Goal: Transaction & Acquisition: Purchase product/service

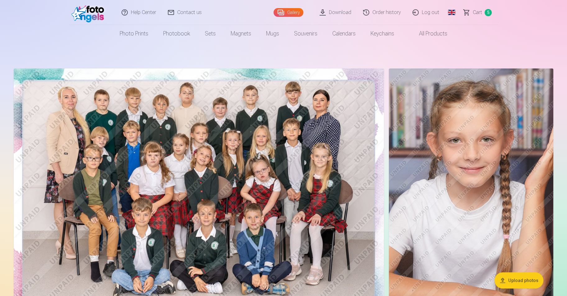
click at [485, 14] on link "Сart 5" at bounding box center [478, 12] width 40 height 25
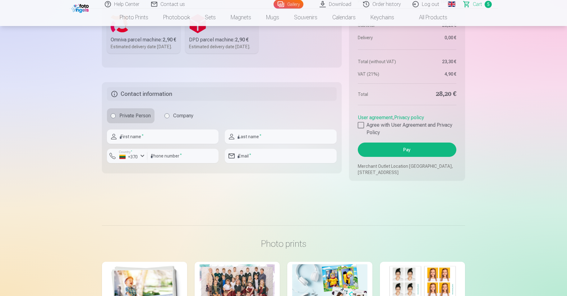
scroll to position [505, 0]
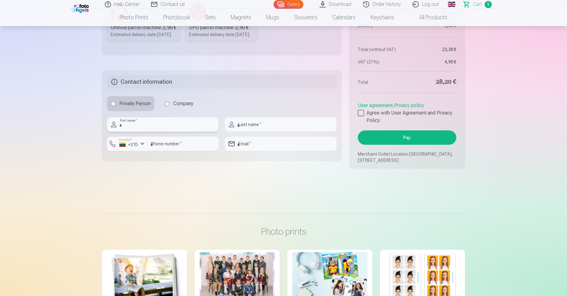
click at [139, 132] on input "text" at bounding box center [163, 124] width 112 height 14
type input "*****"
click at [274, 132] on input "text" at bounding box center [281, 124] width 112 height 14
type input "*********"
click at [187, 151] on input "number" at bounding box center [182, 144] width 71 height 14
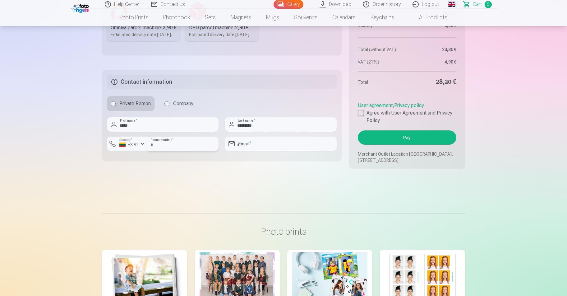
type input "********"
click at [244, 151] on input "email" at bounding box center [281, 144] width 112 height 14
click at [259, 151] on input "**********" at bounding box center [281, 144] width 112 height 14
type input "**********"
click at [362, 116] on div at bounding box center [361, 113] width 6 height 6
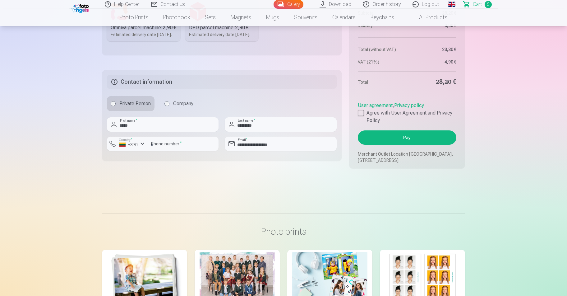
click at [392, 145] on button "Pay" at bounding box center [407, 137] width 99 height 14
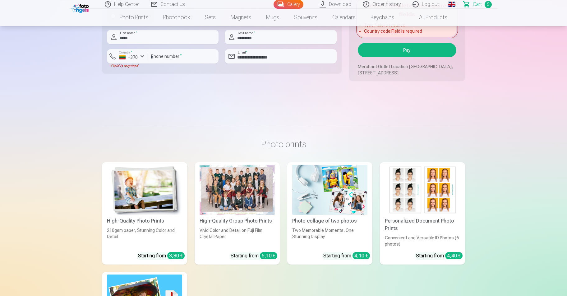
scroll to position [606, 0]
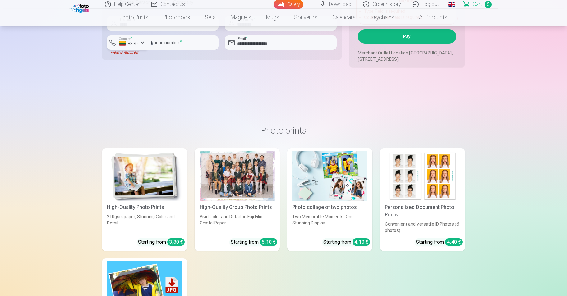
click at [141, 46] on div "button" at bounding box center [142, 42] width 7 height 7
click at [146, 63] on li "+370 [GEOGRAPHIC_DATA]" at bounding box center [157, 57] width 90 height 12
click at [421, 44] on button "Pay" at bounding box center [407, 36] width 99 height 14
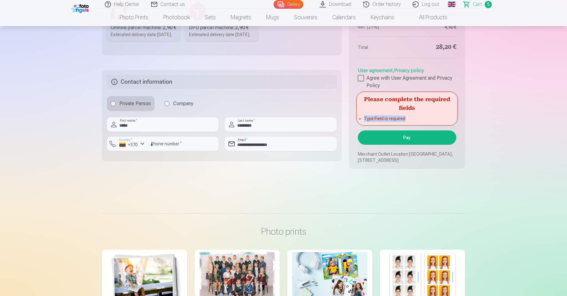
drag, startPoint x: 410, startPoint y: 133, endPoint x: 357, endPoint y: 132, distance: 52.6
click at [357, 132] on aside "Summary Order number Сart Status Unpaid Purchase date [DATE]. Subtotal 28,20 € …" at bounding box center [407, 31] width 116 height 273
copy li "Type : Field is required"
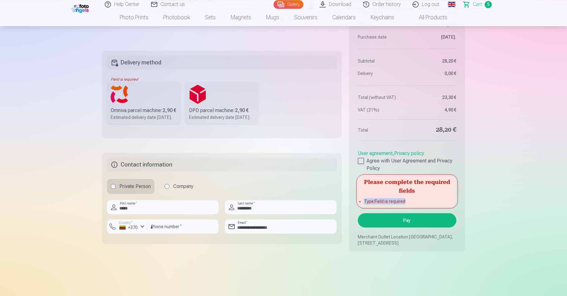
scroll to position [404, 0]
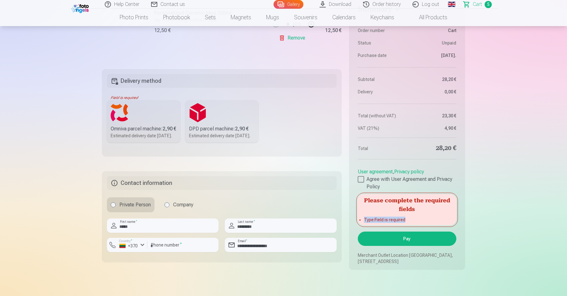
click at [136, 128] on div "Omniva parcel machine : 2,90 €" at bounding box center [144, 128] width 66 height 7
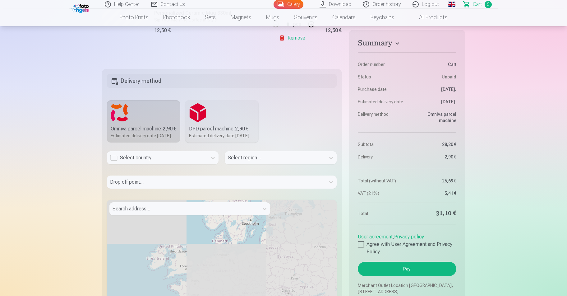
click at [174, 161] on div "Select country" at bounding box center [157, 157] width 94 height 7
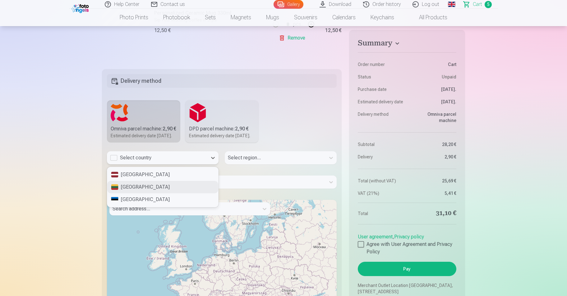
click at [177, 193] on div "[GEOGRAPHIC_DATA]" at bounding box center [162, 187] width 111 height 12
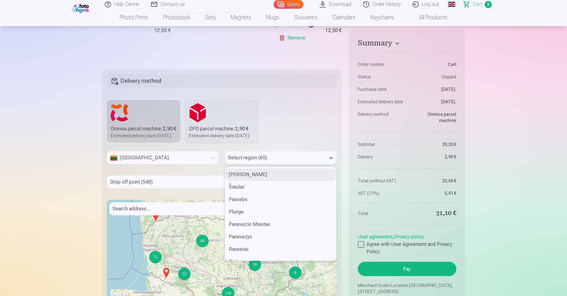
click at [263, 162] on div at bounding box center [275, 157] width 94 height 9
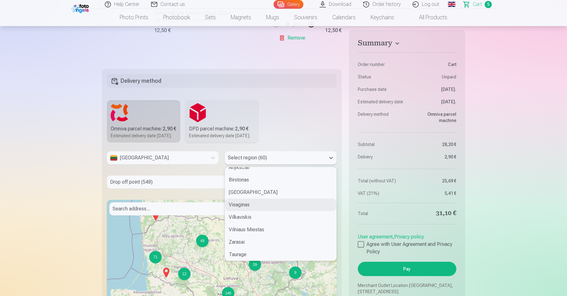
scroll to position [370, 0]
click at [251, 246] on div "Alytus" at bounding box center [280, 240] width 111 height 12
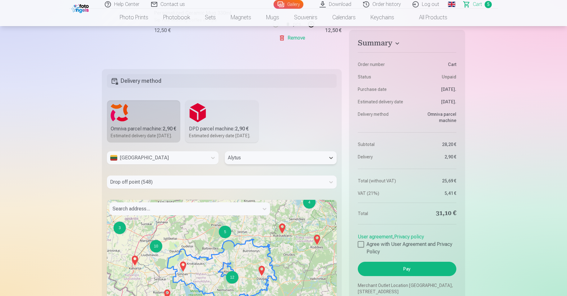
click at [150, 189] on div "Drop off point (548)" at bounding box center [216, 181] width 219 height 13
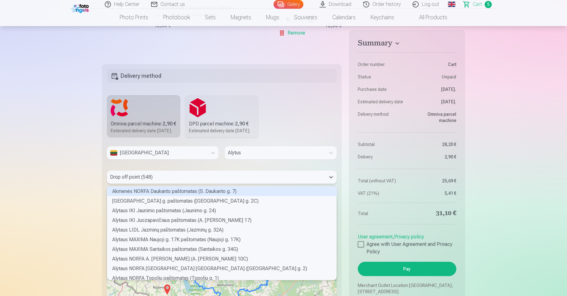
scroll to position [93, 229]
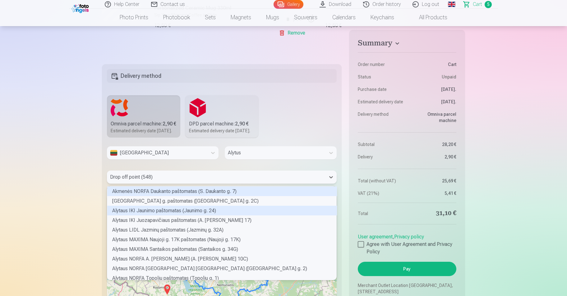
click at [195, 215] on div "Alytaus IKI Jaunimo paštomatas (Jaunimo g. 24)" at bounding box center [222, 211] width 230 height 10
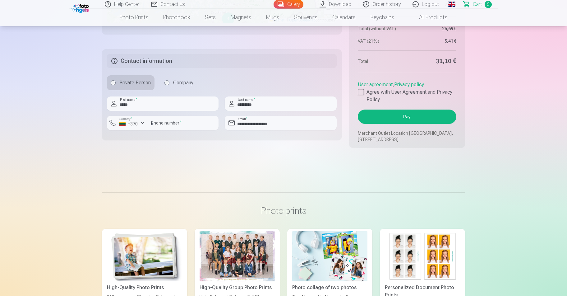
scroll to position [746, 0]
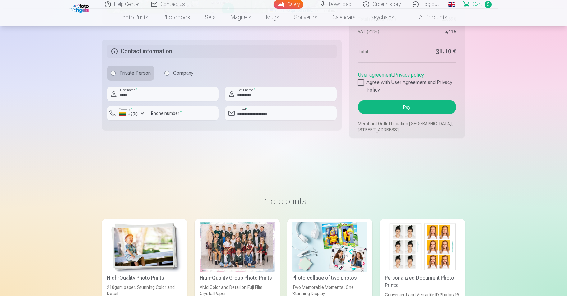
click at [386, 114] on button "Pay" at bounding box center [407, 107] width 99 height 14
